Goal: Complete application form

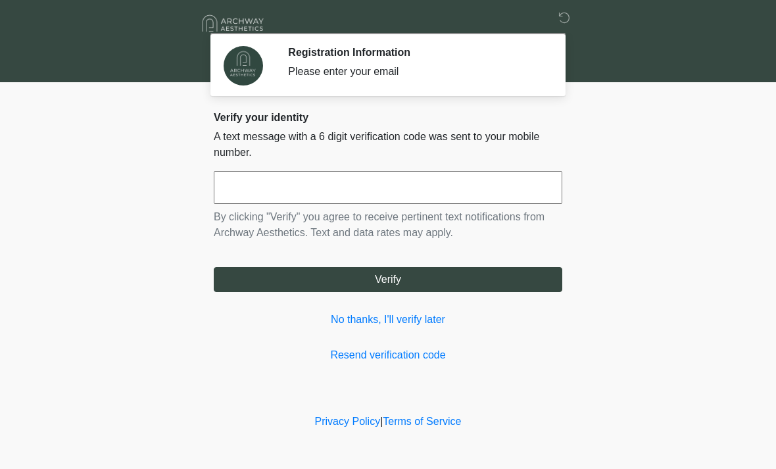
click at [495, 202] on input "text" at bounding box center [388, 187] width 348 height 33
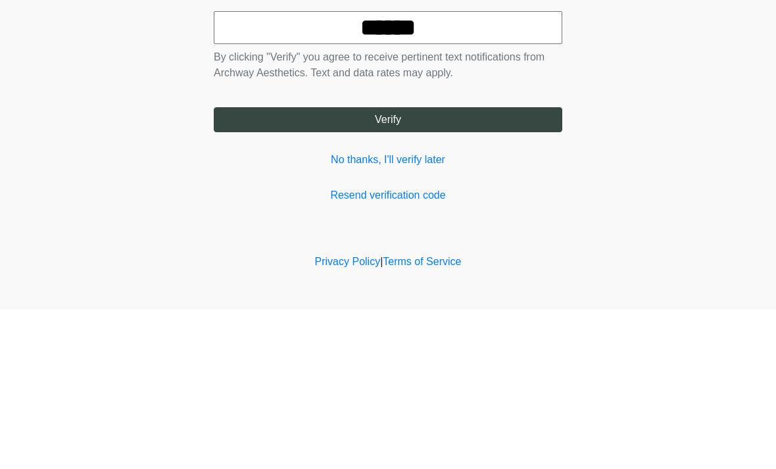
type input "******"
click at [461, 267] on button "Verify" at bounding box center [388, 279] width 348 height 25
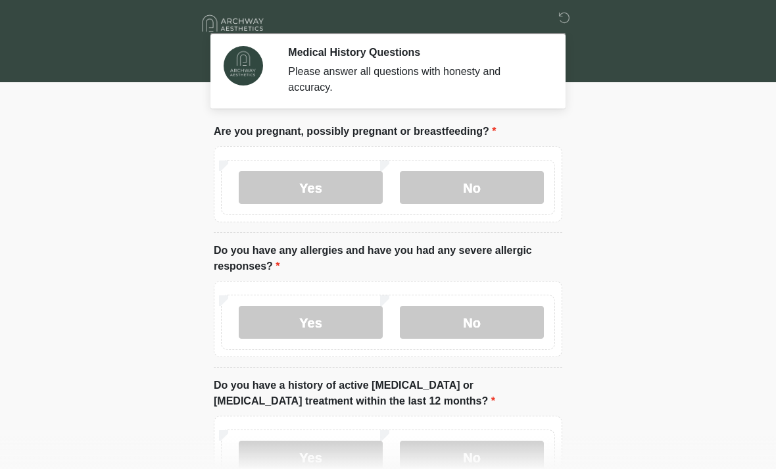
click at [496, 185] on label "No" at bounding box center [472, 187] width 144 height 33
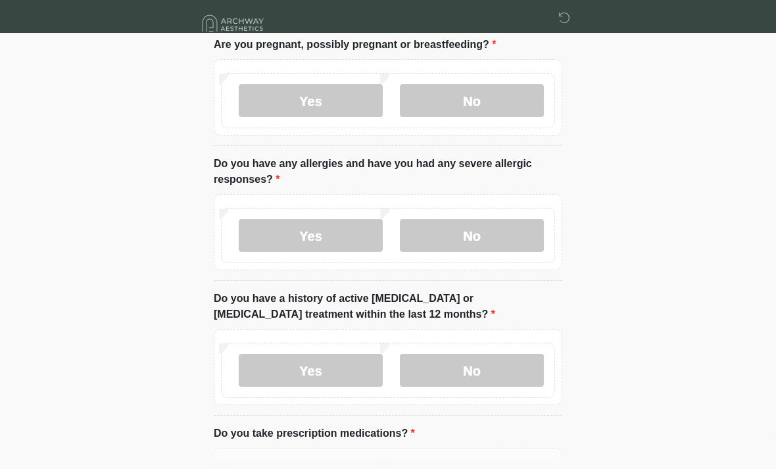
scroll to position [89, 0]
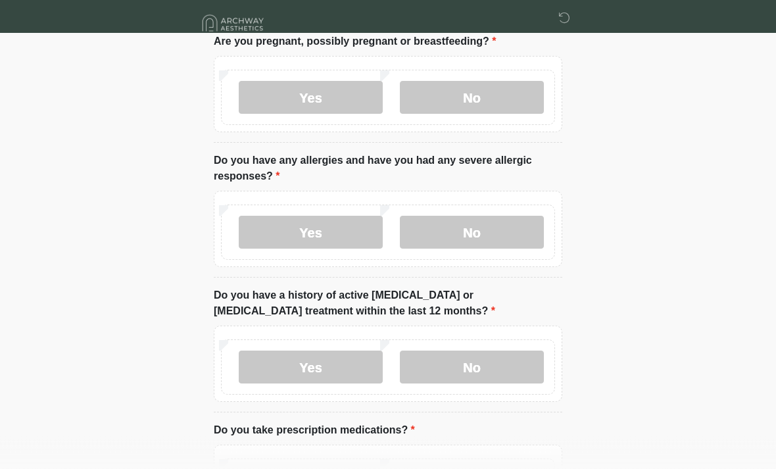
click at [358, 239] on label "Yes" at bounding box center [311, 232] width 144 height 33
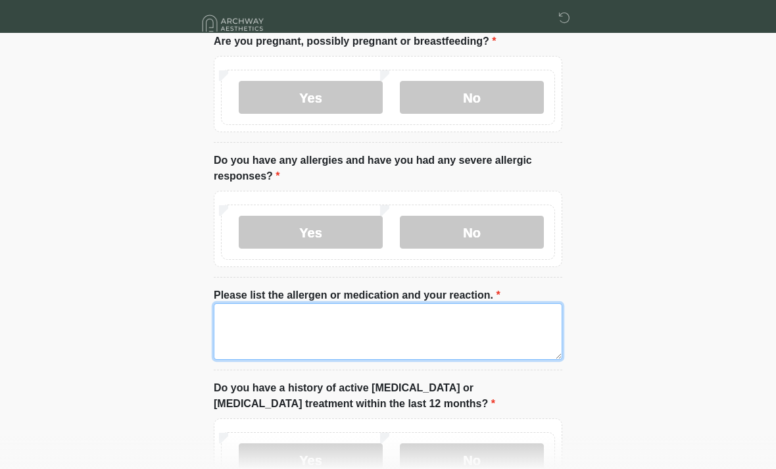
click at [492, 333] on textarea "Please list the allergen or medication and your reaction." at bounding box center [388, 331] width 348 height 57
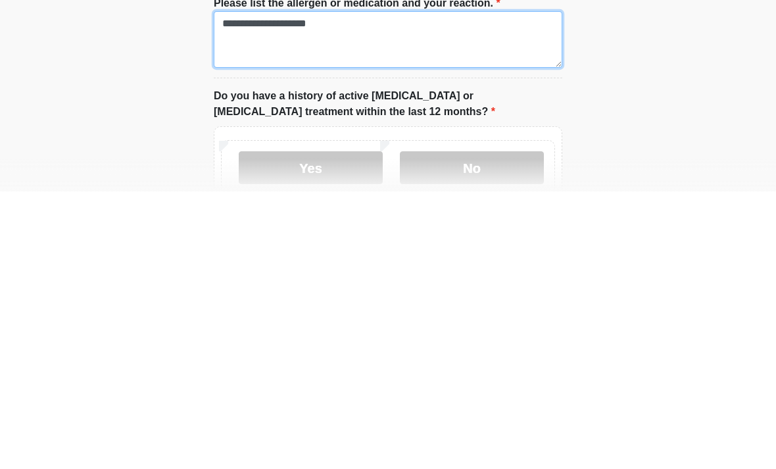
scroll to position [116, 0]
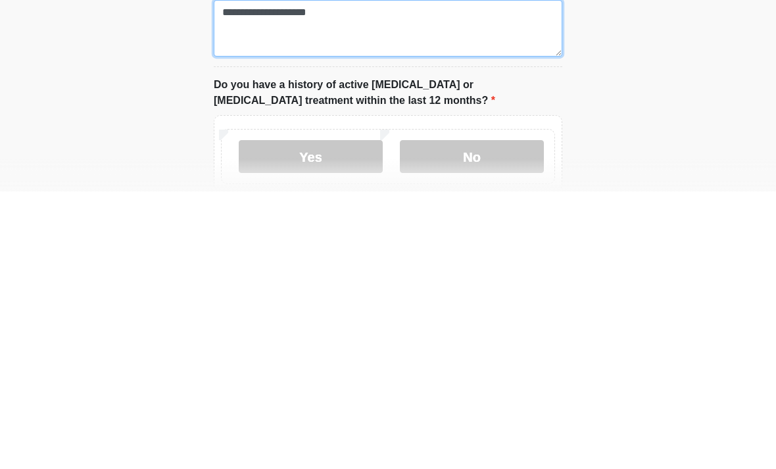
type textarea "**********"
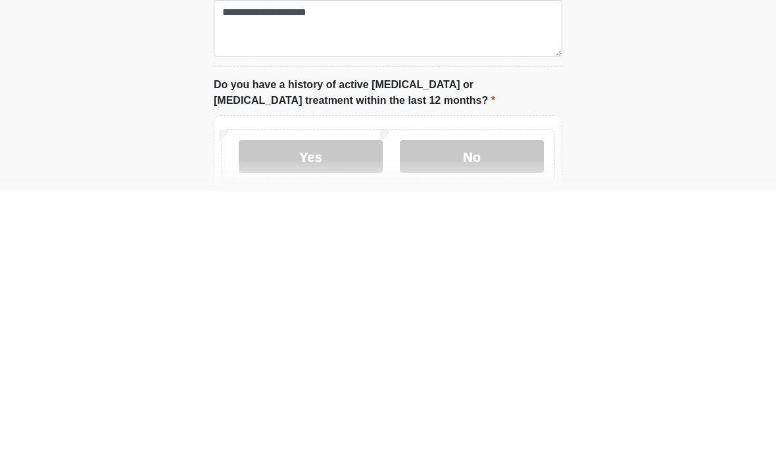
click at [484, 417] on label "No" at bounding box center [472, 433] width 144 height 33
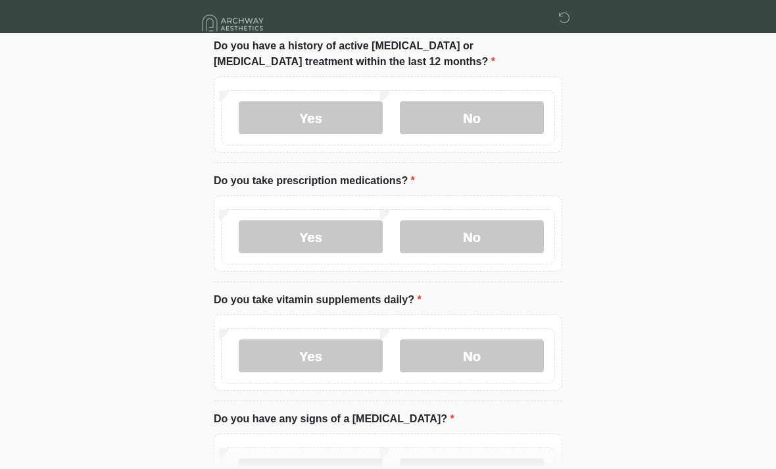
scroll to position [463, 0]
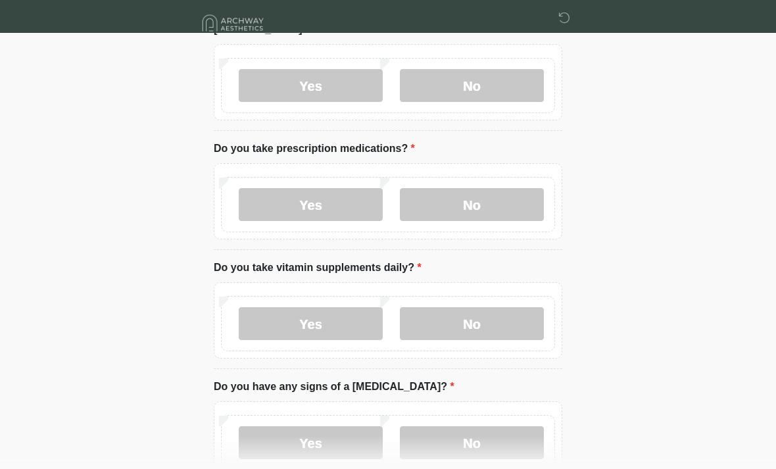
click at [502, 204] on label "No" at bounding box center [472, 205] width 144 height 33
click at [356, 325] on label "Yes" at bounding box center [311, 323] width 144 height 33
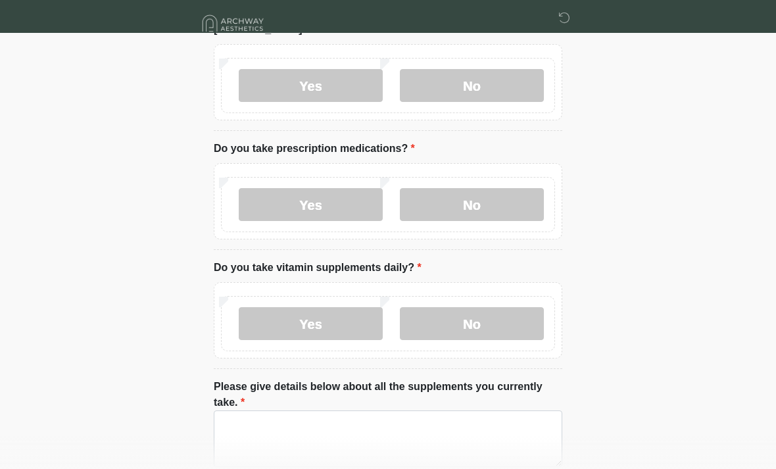
click at [398, 404] on label "Please give details below about all the supplements you currently take." at bounding box center [388, 395] width 348 height 32
click at [398, 410] on textarea "Please give details below about all the supplements you currently take." at bounding box center [388, 438] width 348 height 57
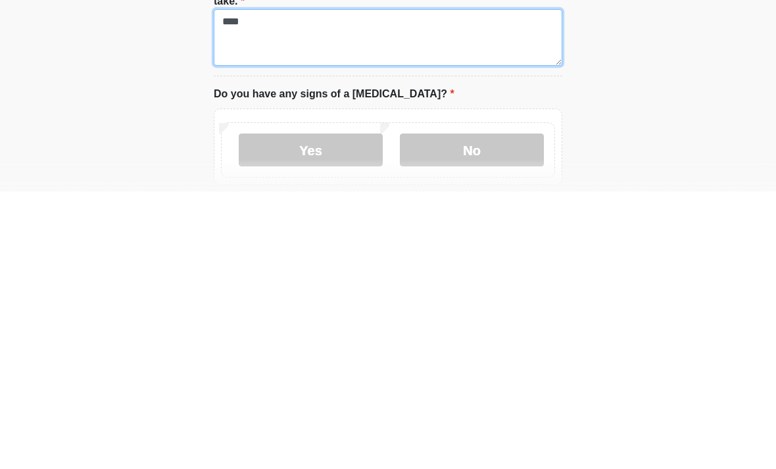
scroll to position [590, 0]
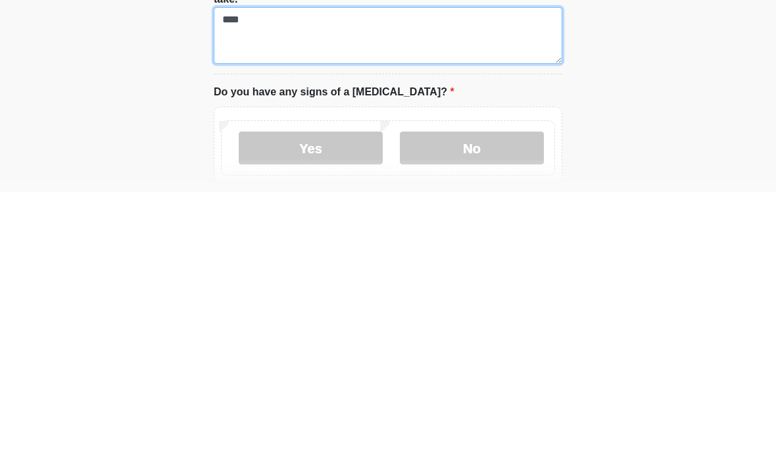
type textarea "****"
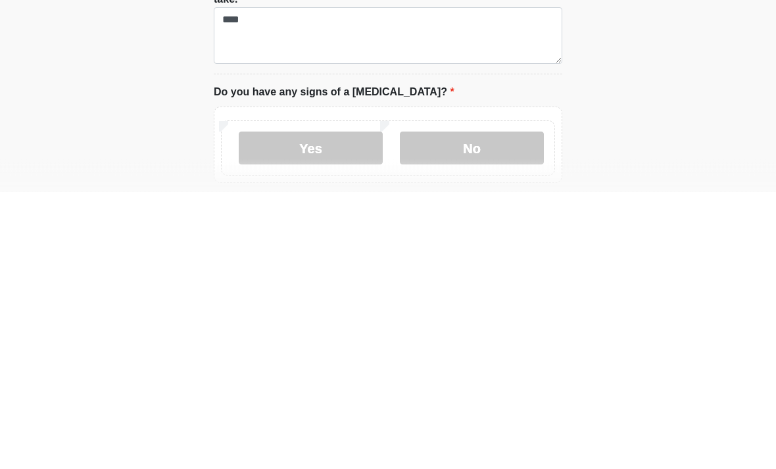
click at [497, 409] on label "No" at bounding box center [472, 425] width 144 height 33
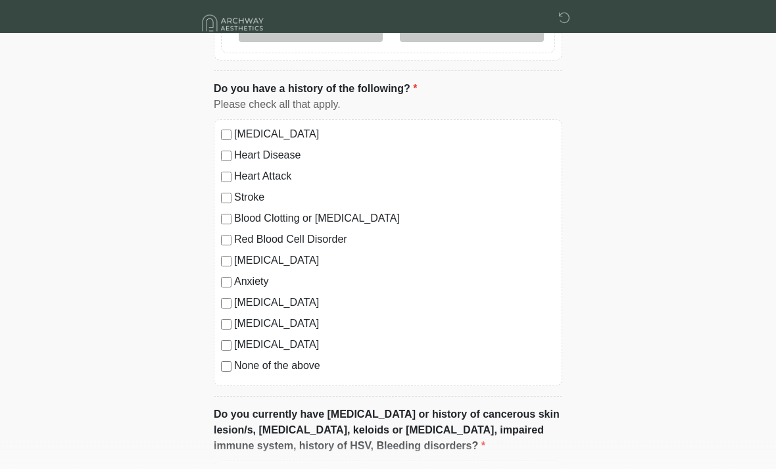
scroll to position [1006, 0]
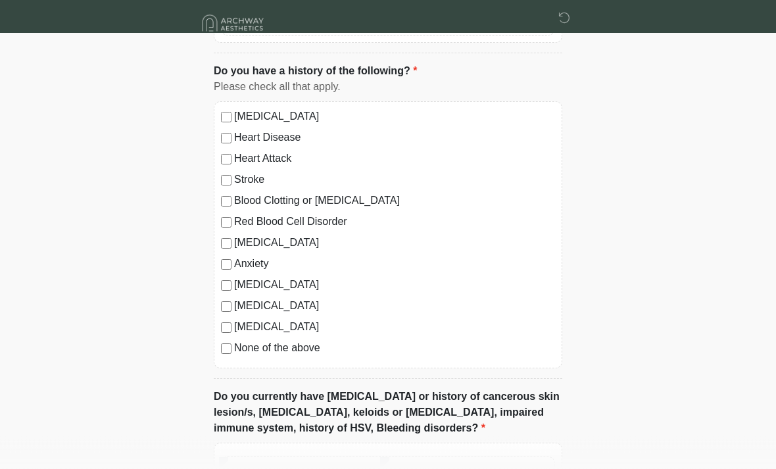
click at [234, 267] on label "Anxiety" at bounding box center [394, 264] width 321 height 16
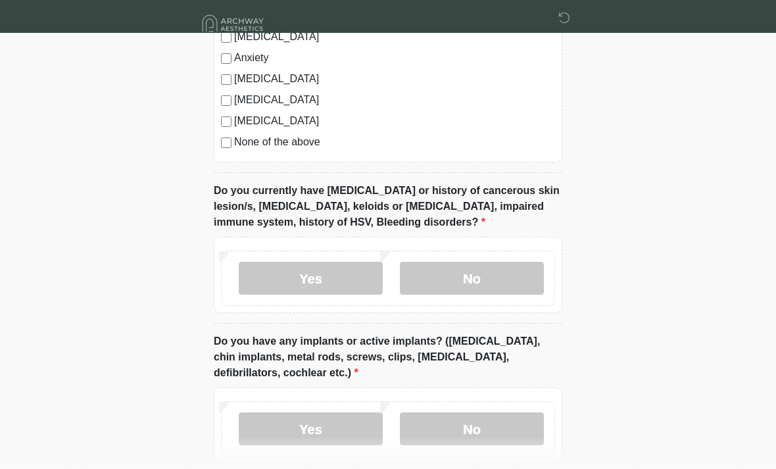
scroll to position [1228, 0]
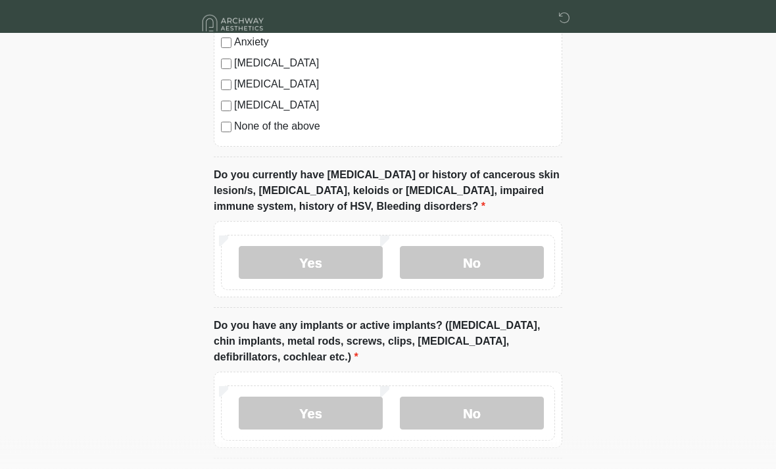
click at [528, 256] on label "No" at bounding box center [472, 263] width 144 height 33
click at [517, 411] on label "No" at bounding box center [472, 412] width 144 height 33
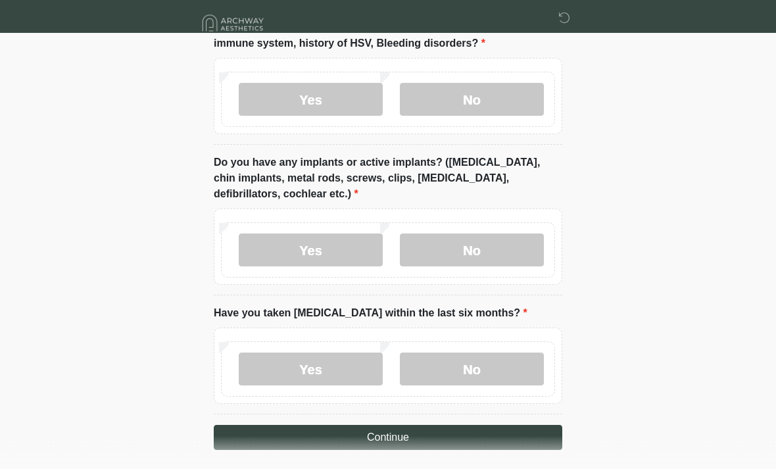
scroll to position [1398, 0]
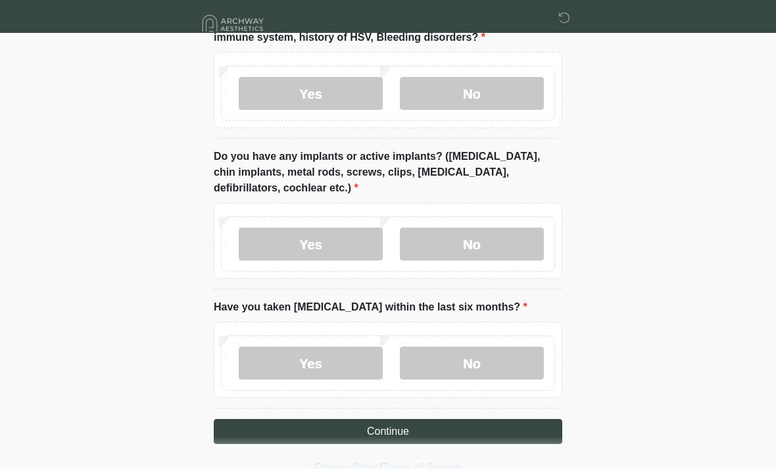
click at [503, 366] on label "No" at bounding box center [472, 362] width 144 height 33
click at [519, 421] on button "Continue" at bounding box center [388, 431] width 348 height 25
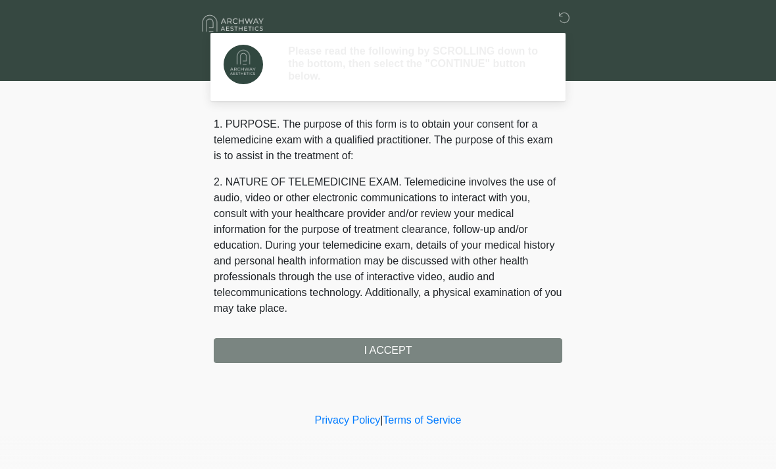
scroll to position [0, 0]
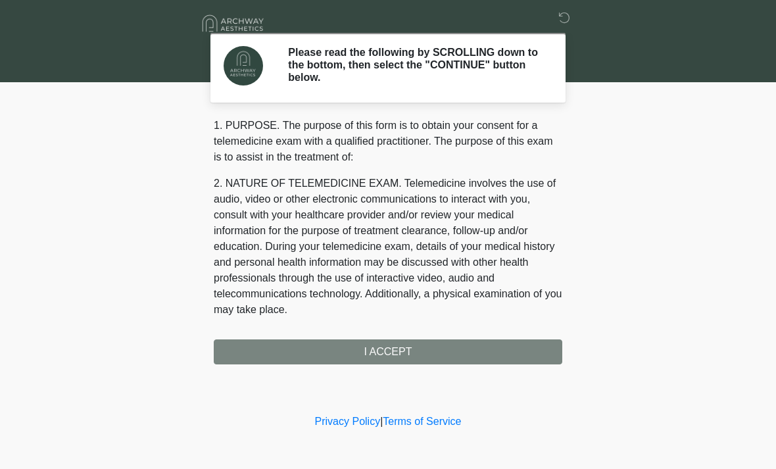
click at [510, 345] on div "1. PURPOSE. The purpose of this form is to obtain your consent for a telemedici…" at bounding box center [388, 241] width 348 height 247
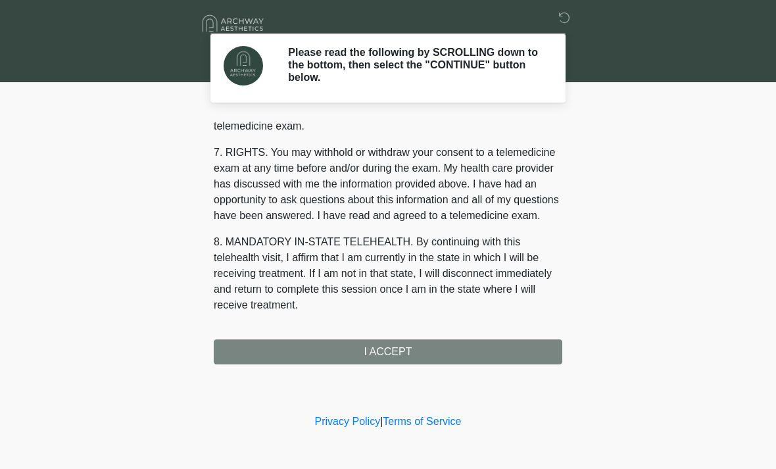
scroll to position [557, 0]
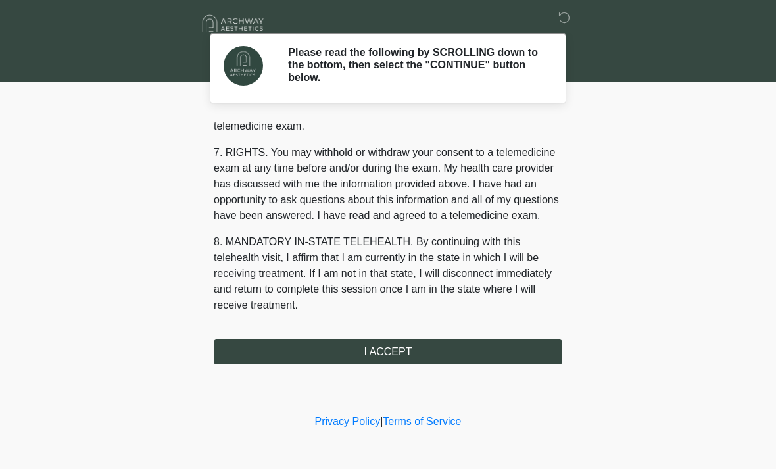
click at [459, 346] on button "I ACCEPT" at bounding box center [388, 351] width 348 height 25
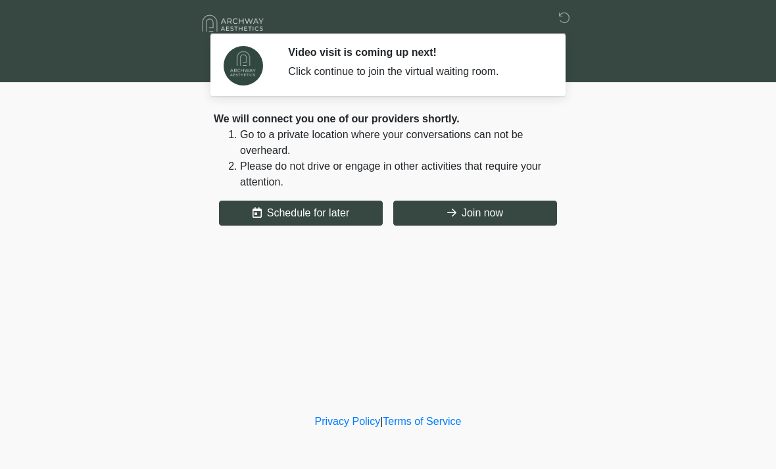
click at [512, 217] on button "Join now" at bounding box center [475, 212] width 164 height 25
